Goal: Information Seeking & Learning: Check status

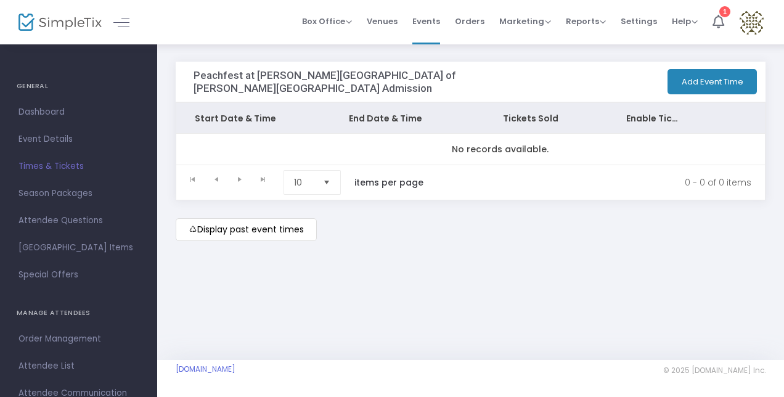
click at [598, 18] on span "Reports" at bounding box center [586, 21] width 40 height 12
click at [598, 36] on li "Analytics" at bounding box center [606, 41] width 80 height 24
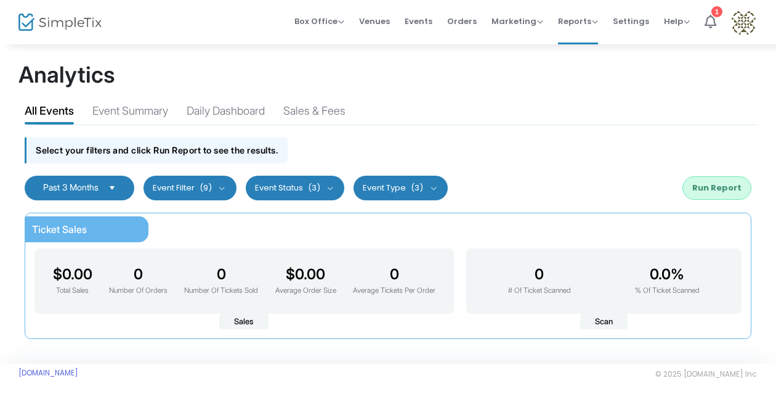
click at [164, 112] on div "Event Summary" at bounding box center [130, 113] width 76 height 22
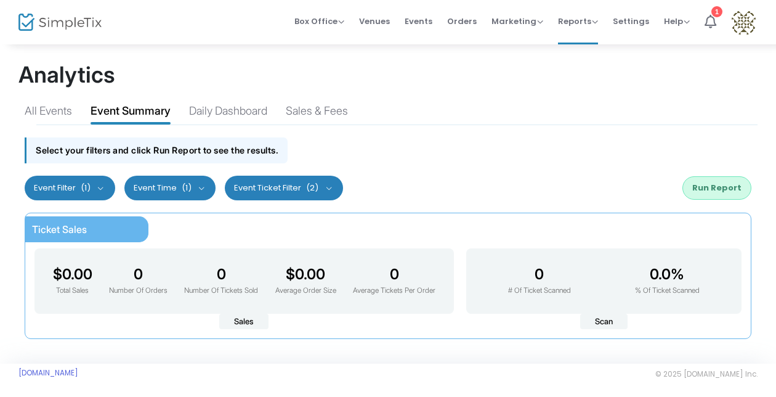
click at [94, 185] on button "Event Filter (1)" at bounding box center [70, 188] width 91 height 25
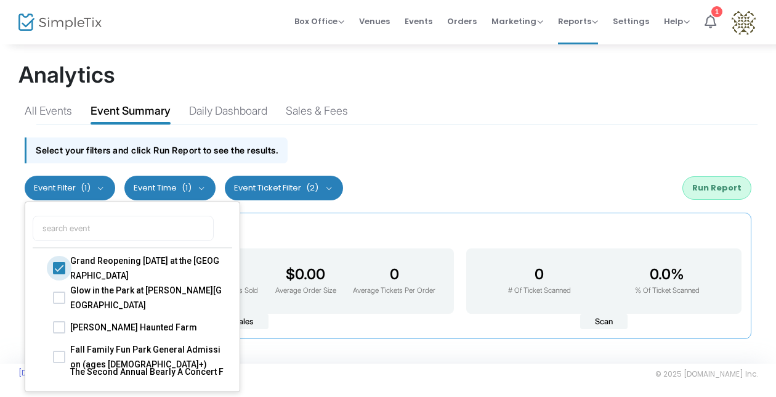
click at [60, 267] on span at bounding box center [59, 267] width 12 height 12
click at [59, 274] on input "Grand Reopening [DATE] at the [GEOGRAPHIC_DATA]" at bounding box center [59, 274] width 1 height 1
click at [63, 264] on span at bounding box center [59, 267] width 12 height 12
click at [59, 274] on input "Grand Reopening [DATE] at the [GEOGRAPHIC_DATA]" at bounding box center [59, 274] width 1 height 1
click at [58, 267] on span at bounding box center [59, 267] width 12 height 12
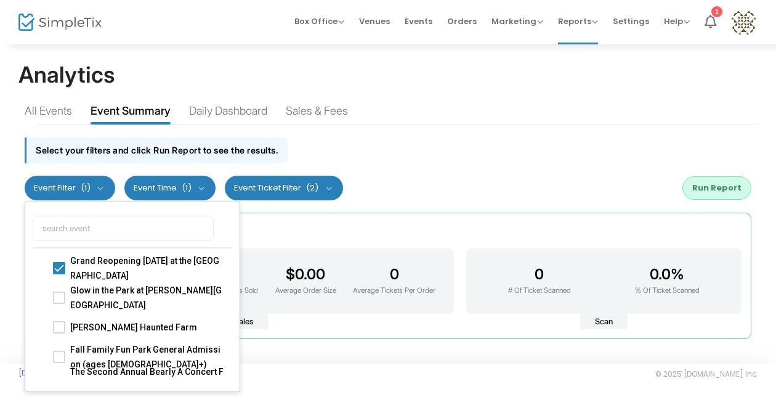
click at [59, 274] on input "Grand Reopening [DATE] at the [GEOGRAPHIC_DATA]" at bounding box center [59, 274] width 1 height 1
checkbox input "true"
click at [60, 355] on span at bounding box center [59, 356] width 12 height 12
click at [59, 362] on input "Fall Family Fun Park General Admission (ages [DEMOGRAPHIC_DATA]+)" at bounding box center [59, 362] width 1 height 1
checkbox input "true"
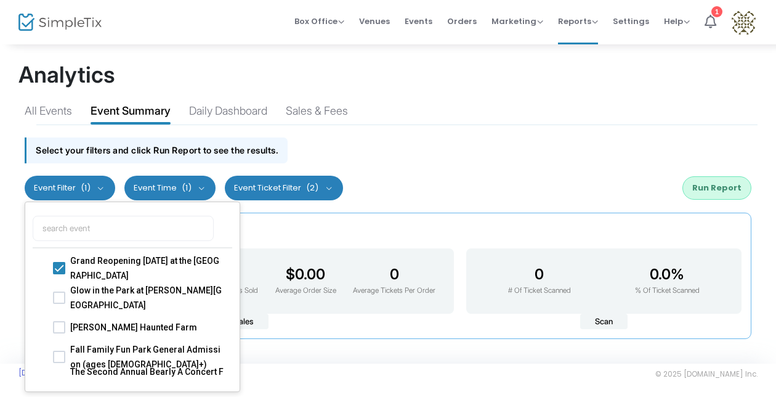
checkbox input "false"
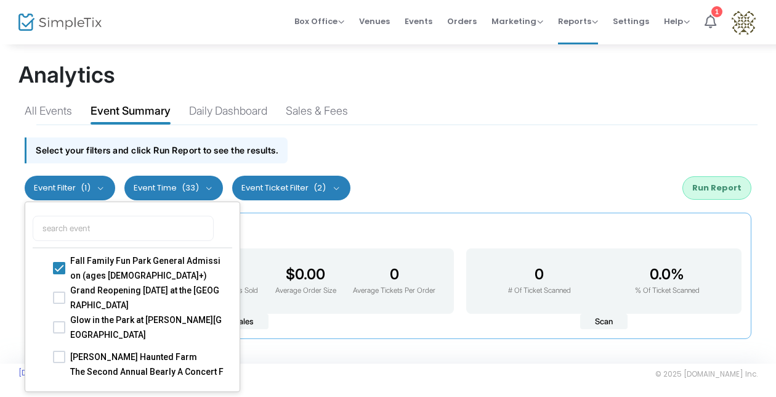
click at [202, 184] on button "Event Time (33)" at bounding box center [173, 188] width 99 height 25
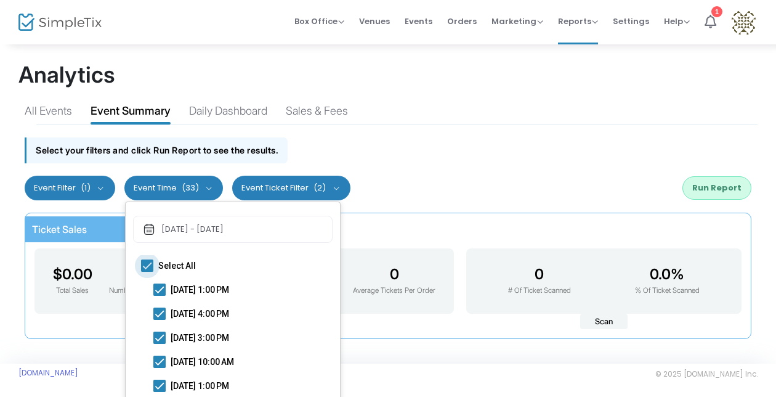
click at [149, 266] on span at bounding box center [147, 265] width 12 height 12
click at [147, 272] on input "Select All" at bounding box center [147, 272] width 1 height 1
checkbox input "false"
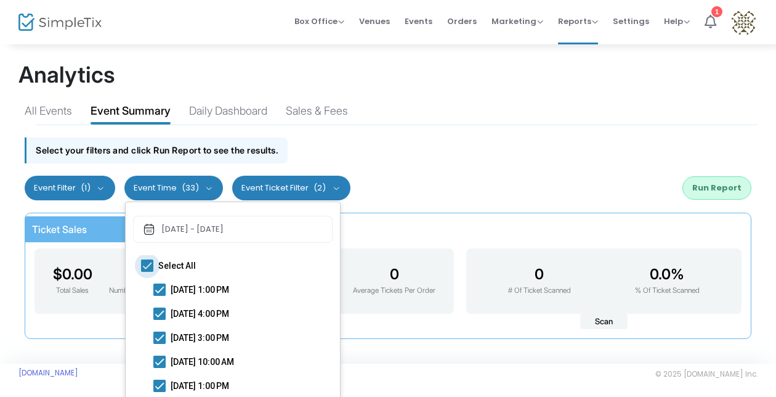
checkbox input "false"
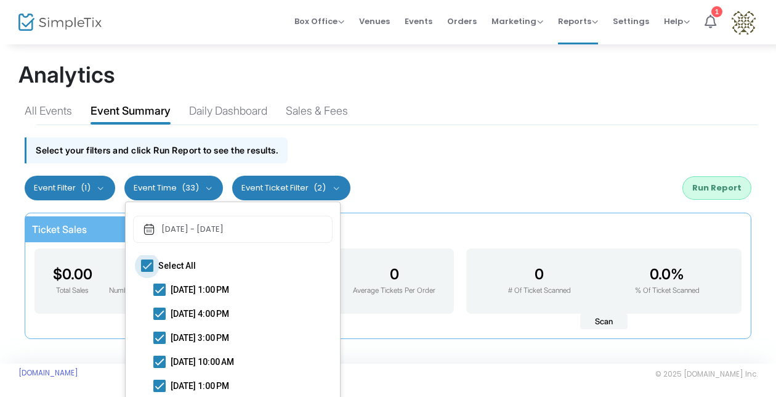
checkbox input "false"
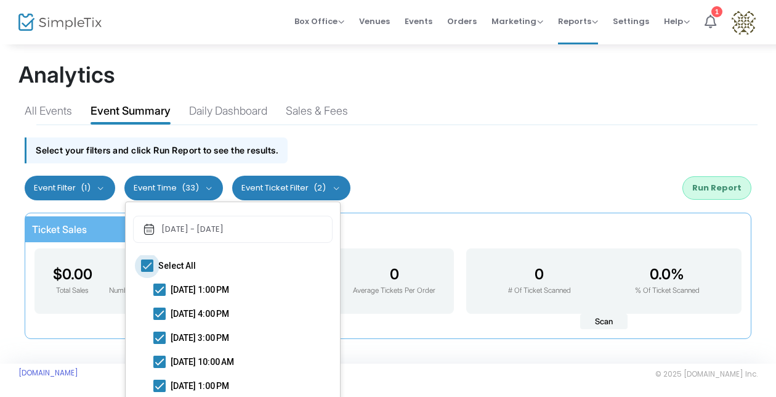
checkbox input "false"
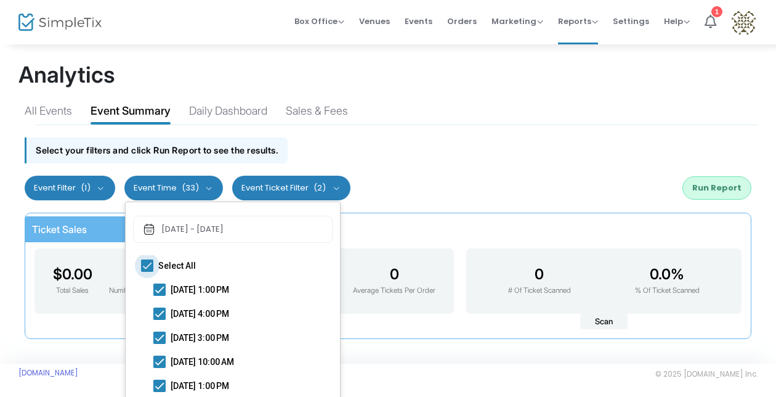
checkbox input "false"
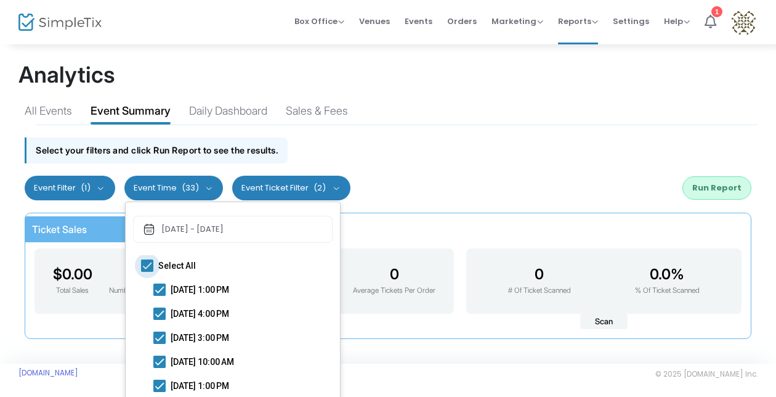
checkbox input "false"
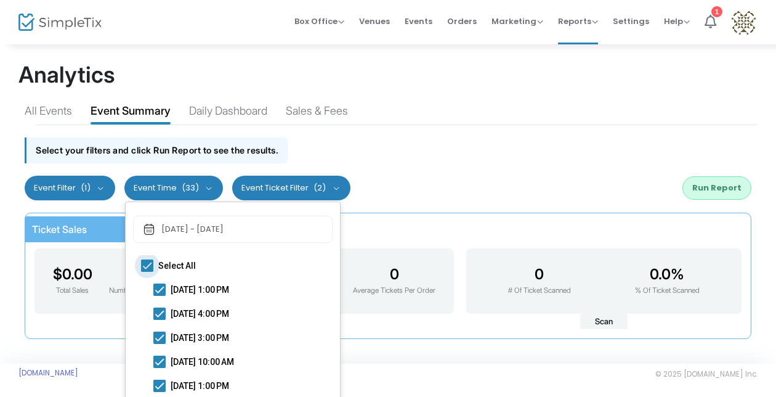
checkbox input "false"
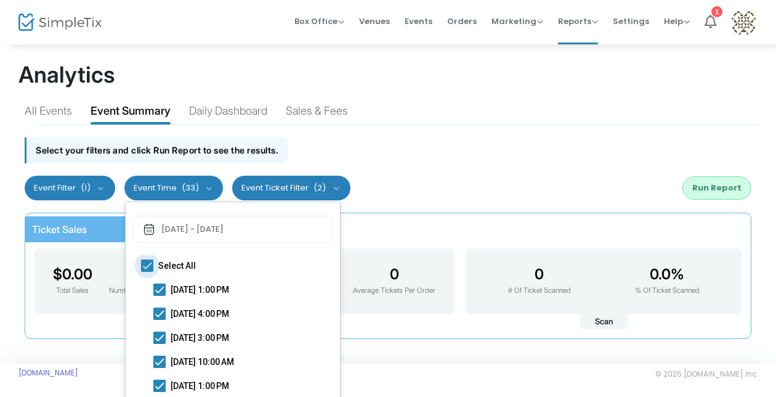
checkbox input "false"
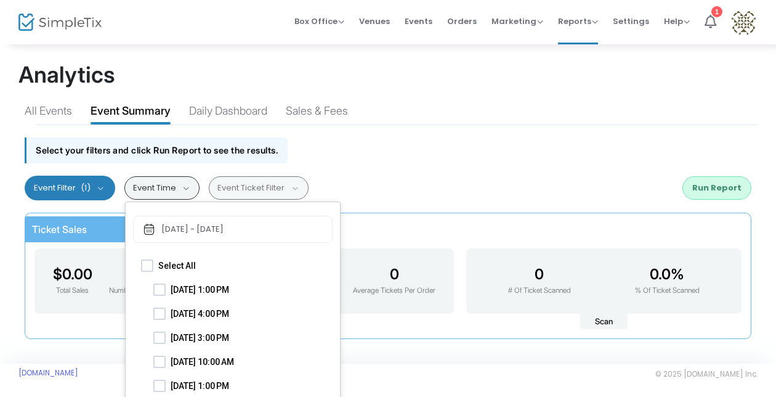
click at [163, 381] on span at bounding box center [159, 385] width 12 height 12
click at [160, 392] on input "[DATE] 1:00 PM" at bounding box center [159, 392] width 1 height 1
checkbox input "true"
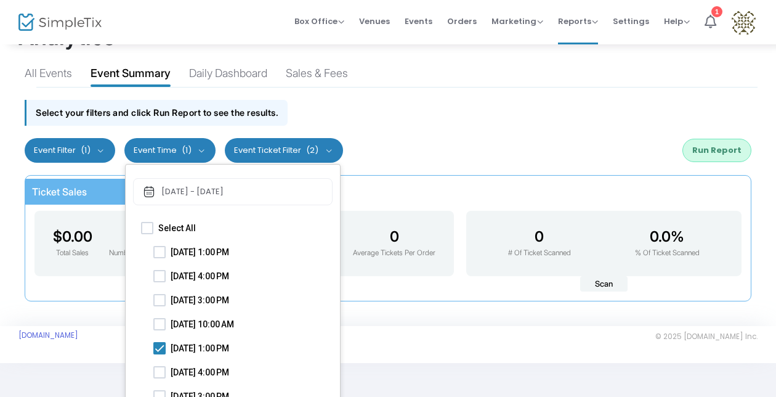
scroll to position [56, 0]
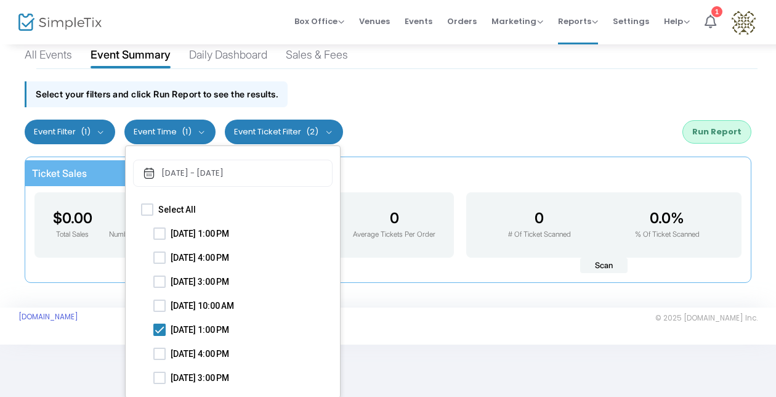
click at [434, 123] on div "Past 3 Months Last 30 Days Last 3 Months Last 6 Months Last 12 Months Custom Ra…" at bounding box center [387, 131] width 739 height 37
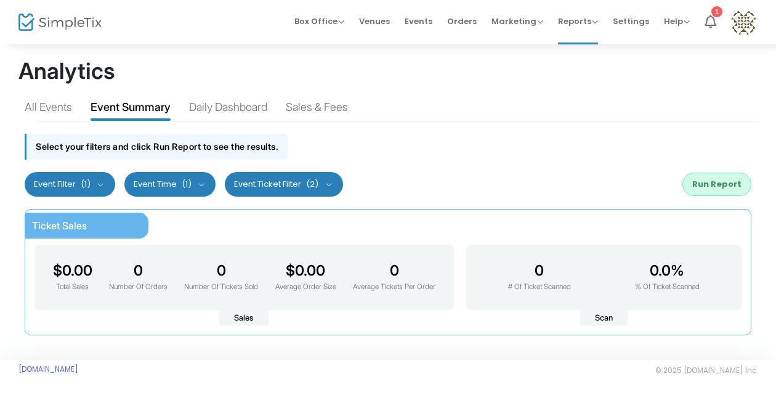
click at [732, 174] on button "Run Report" at bounding box center [717, 183] width 69 height 23
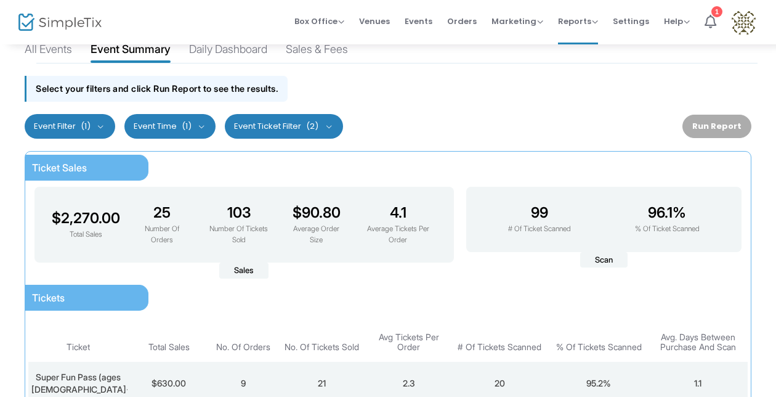
scroll to position [0, 0]
